Goal: Information Seeking & Learning: Learn about a topic

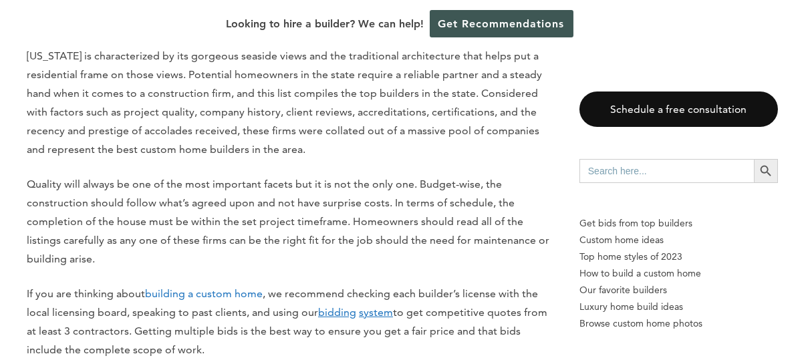
scroll to position [695, 0]
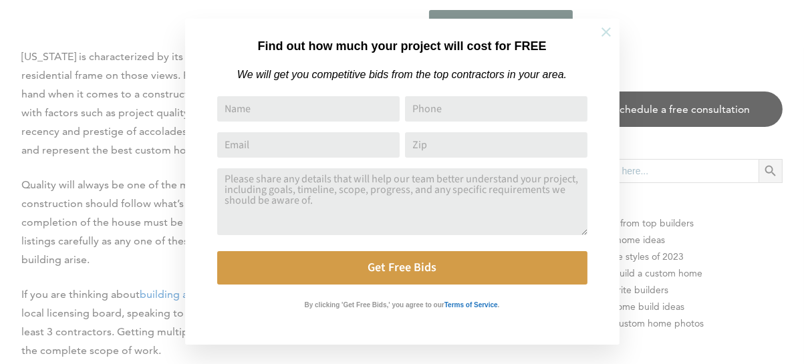
click at [603, 32] on icon at bounding box center [605, 32] width 15 height 15
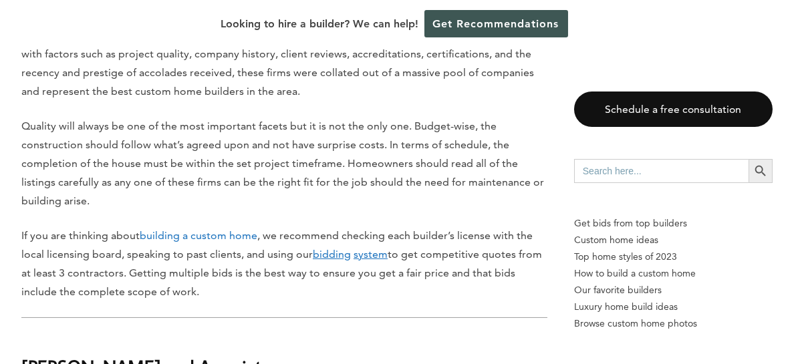
scroll to position [747, 0]
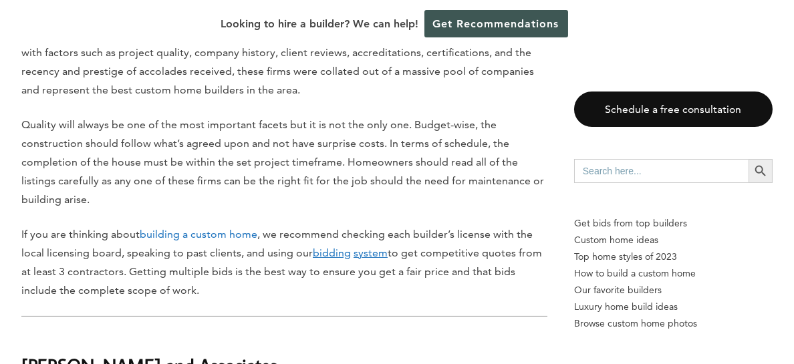
click at [351, 252] on link "bidding system" at bounding box center [350, 252] width 75 height 13
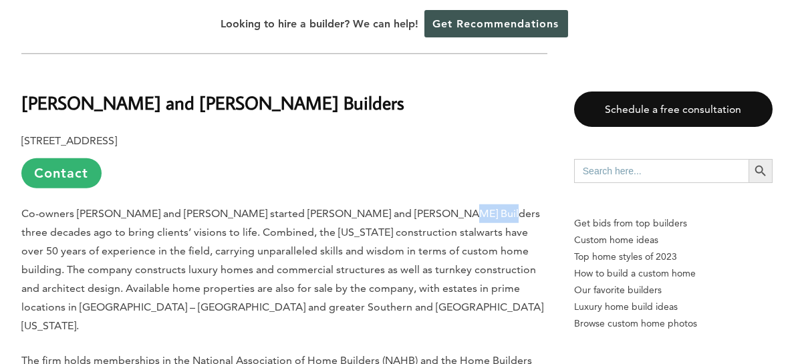
scroll to position [3653, 0]
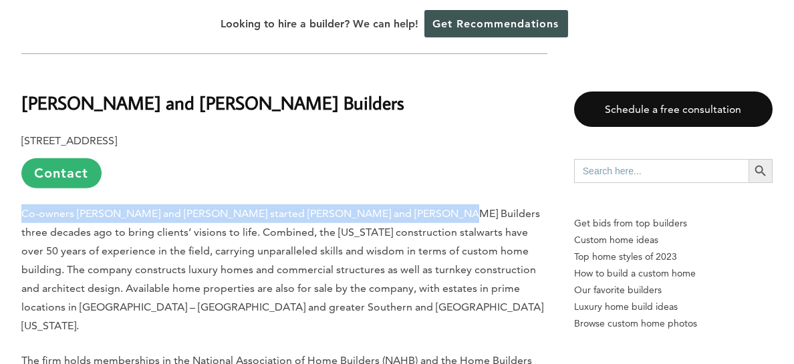
click at [491, 207] on span "Co-owners [PERSON_NAME] and [PERSON_NAME] started [PERSON_NAME] and [PERSON_NAM…" at bounding box center [282, 269] width 522 height 125
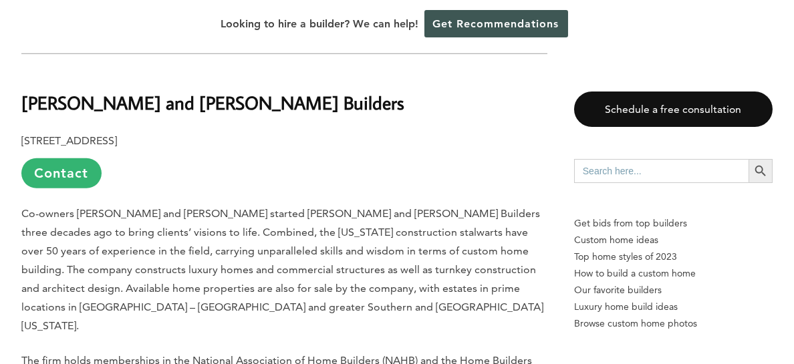
click at [530, 204] on p "Co-owners [PERSON_NAME] and [PERSON_NAME] started [PERSON_NAME] and [PERSON_NAM…" at bounding box center [284, 269] width 526 height 131
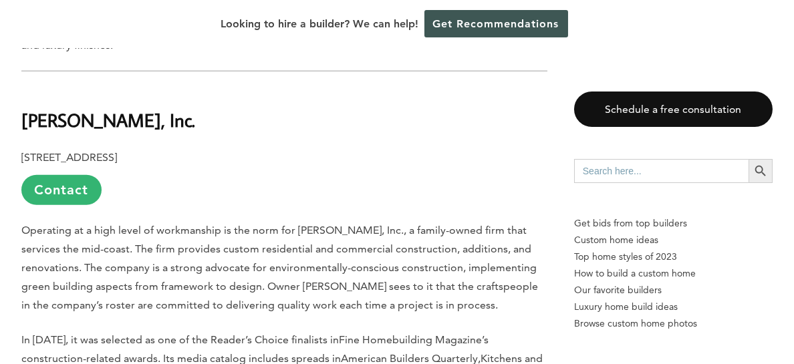
scroll to position [4857, 0]
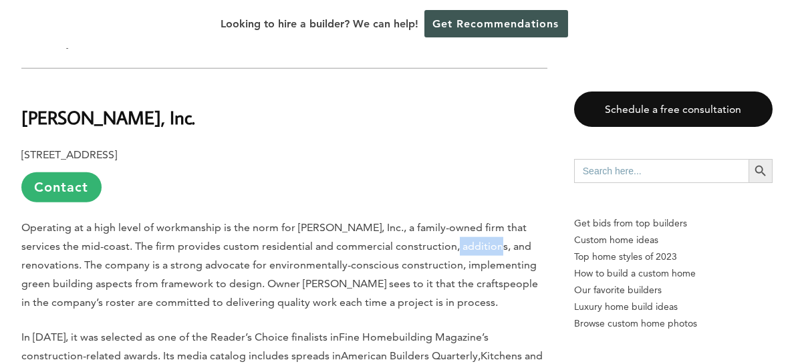
click at [422, 146] on p "[STREET_ADDRESS] Contact" at bounding box center [284, 174] width 526 height 57
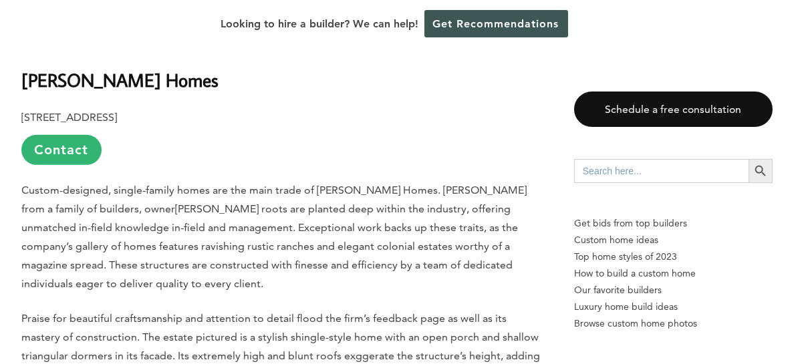
scroll to position [2139, 0]
